Goal: Transaction & Acquisition: Purchase product/service

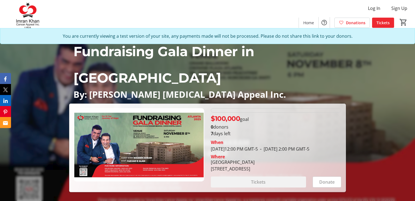
click at [386, 21] on span "Tickets" at bounding box center [383, 23] width 13 height 6
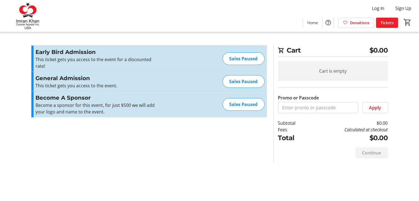
click at [251, 60] on div "Sales Paused" at bounding box center [244, 58] width 42 height 13
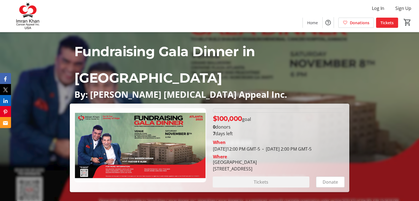
click at [385, 24] on span "Tickets" at bounding box center [386, 23] width 13 height 6
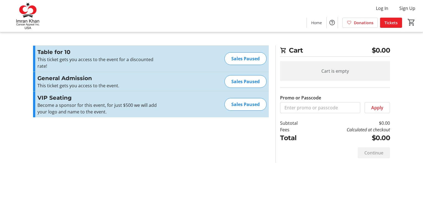
click at [32, 11] on img at bounding box center [27, 16] width 49 height 28
